Goal: Find specific page/section: Find specific page/section

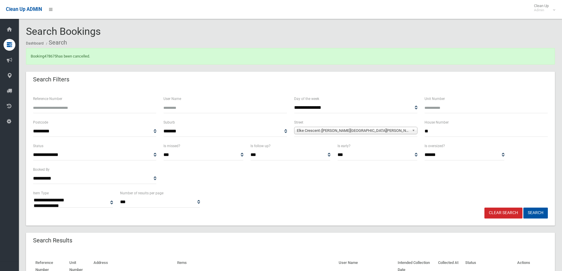
select select
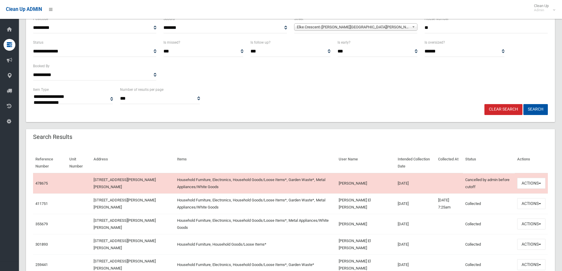
scroll to position [42, 0]
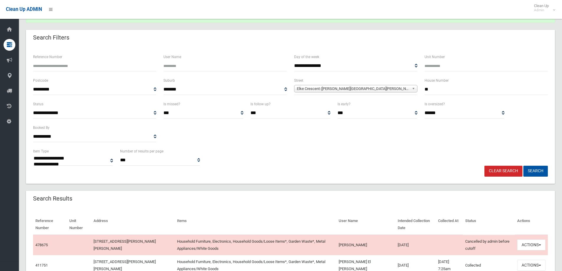
click at [512, 170] on link "Clear Search" at bounding box center [503, 171] width 38 height 11
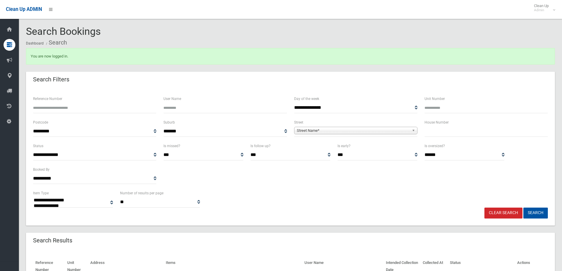
select select
click at [456, 132] on input "text" at bounding box center [486, 131] width 123 height 11
type input "***"
click at [414, 131] on b at bounding box center [414, 130] width 5 height 7
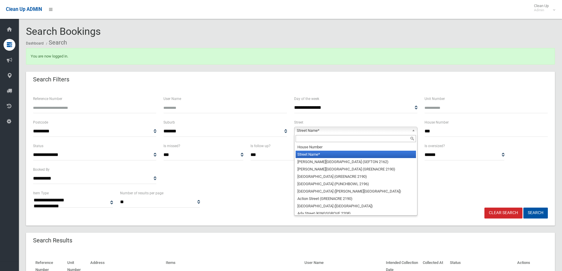
click at [369, 140] on input "text" at bounding box center [356, 138] width 120 height 7
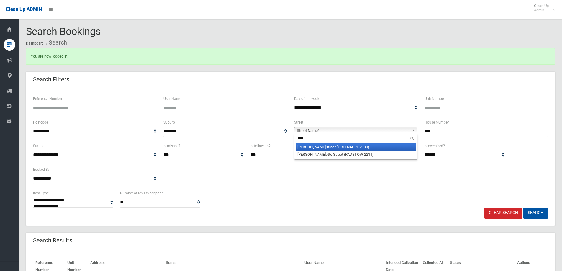
type input "****"
click at [344, 146] on li "[PERSON_NAME] Street (GREENACRE 2190)" at bounding box center [356, 146] width 120 height 7
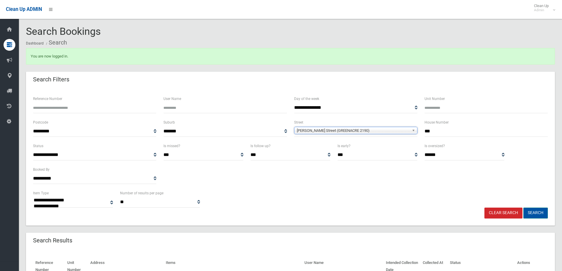
click at [540, 214] on button "Search" at bounding box center [535, 213] width 24 height 11
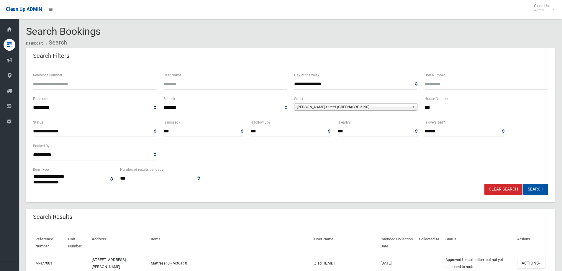
select select
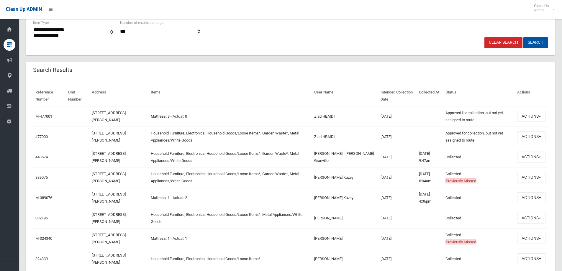
scroll to position [148, 0]
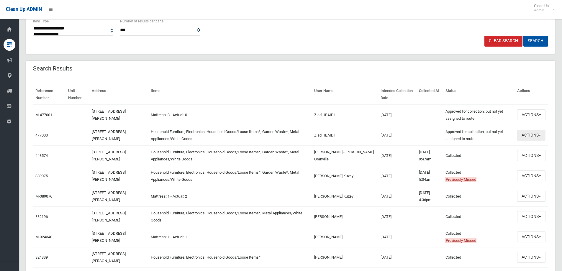
click at [541, 135] on button "Actions" at bounding box center [531, 135] width 28 height 11
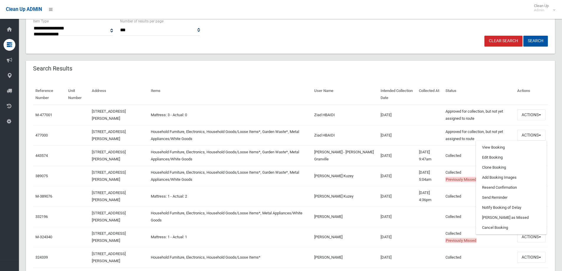
click at [417, 114] on td at bounding box center [430, 115] width 27 height 21
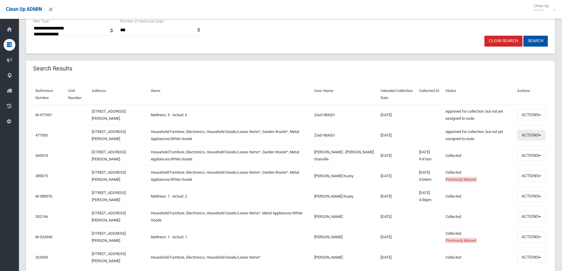
click at [541, 135] on button "Actions" at bounding box center [531, 135] width 28 height 11
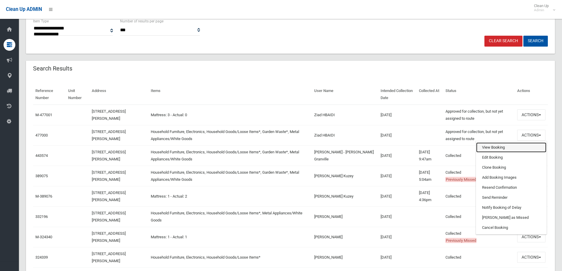
click at [510, 148] on link "View Booking" at bounding box center [511, 148] width 70 height 10
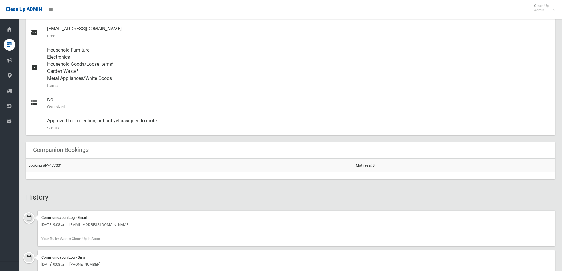
scroll to position [236, 0]
